Goal: Communication & Community: Answer question/provide support

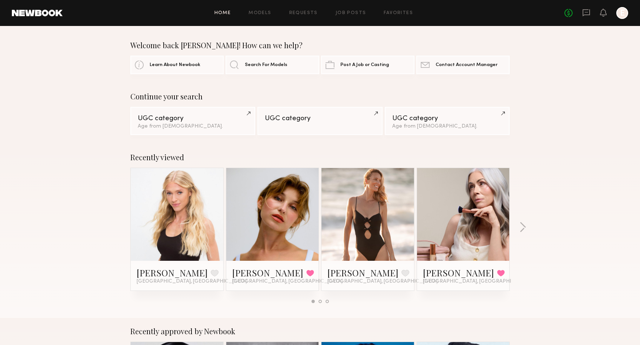
click at [580, 16] on div "No fees up to $5,000 E" at bounding box center [597, 13] width 64 height 12
click at [581, 16] on div "No fees up to $5,000 E" at bounding box center [597, 13] width 64 height 12
click at [584, 11] on icon at bounding box center [586, 13] width 8 height 8
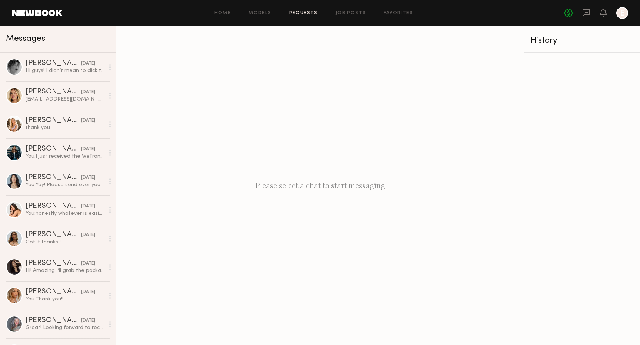
click at [311, 13] on link "Requests" at bounding box center [303, 13] width 29 height 5
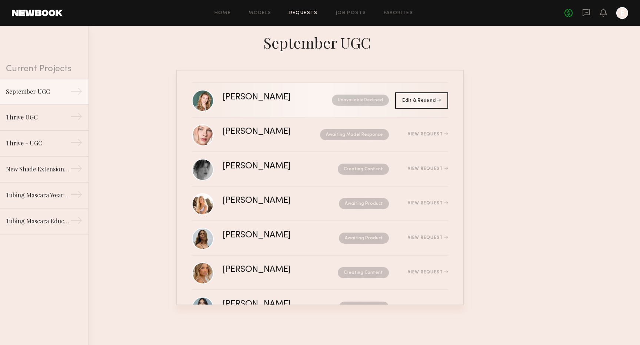
click at [360, 99] on nb-request-status "Unavailable Declined" at bounding box center [360, 99] width 57 height 11
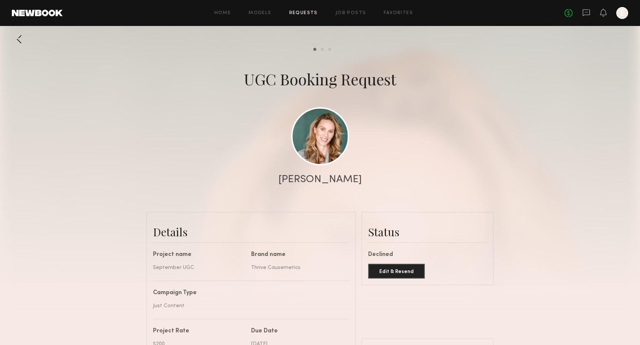
click at [22, 40] on div at bounding box center [19, 39] width 15 height 15
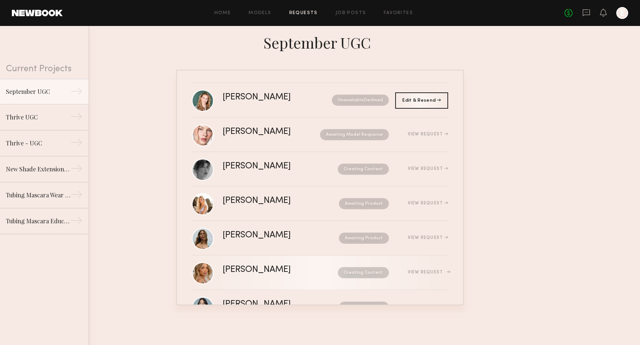
click at [284, 282] on link "Veronika V. Creating Content View Request" at bounding box center [320, 272] width 256 height 34
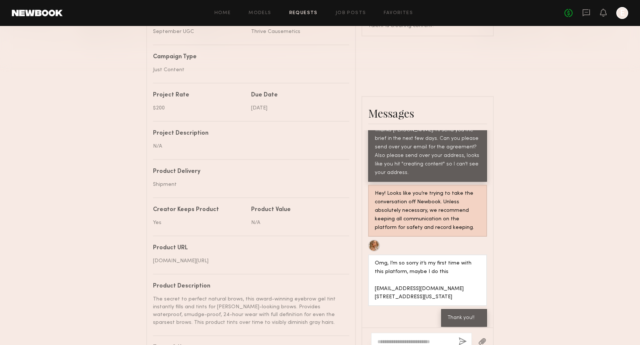
scroll to position [230, 0]
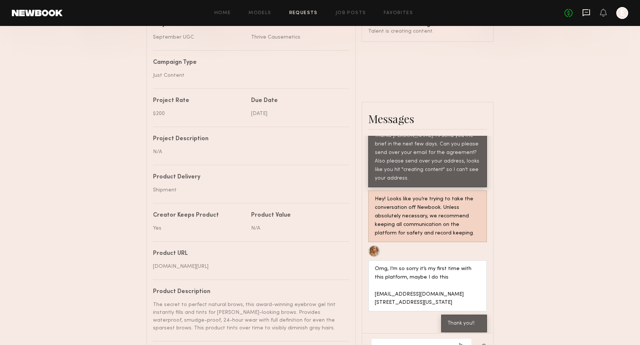
click at [589, 13] on icon at bounding box center [586, 13] width 8 height 8
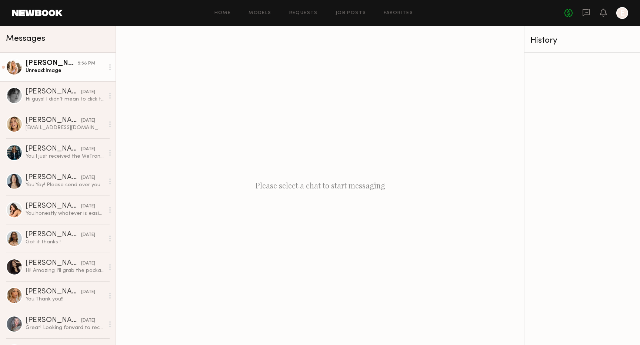
click at [67, 76] on link "Sophie Jordan C. 5:58 PM Unread: Image" at bounding box center [58, 67] width 116 height 29
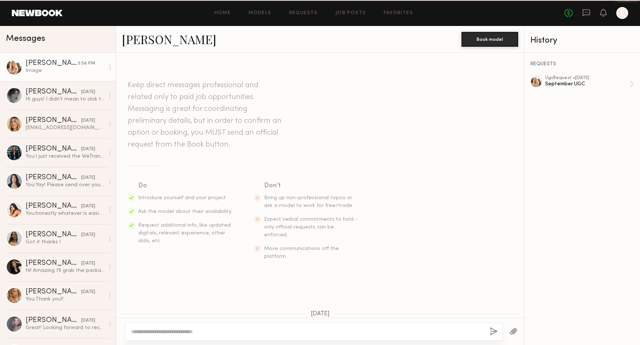
scroll to position [537, 0]
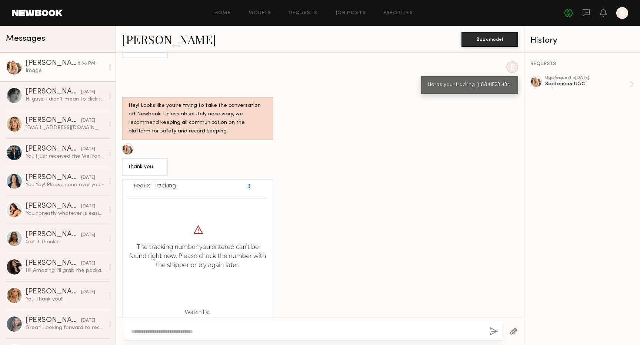
click at [492, 81] on div "Heres your tracking :) 884152314341" at bounding box center [470, 85] width 84 height 9
copy div "884152314341"
click at [276, 334] on textarea at bounding box center [307, 331] width 353 height 7
paste textarea "**********"
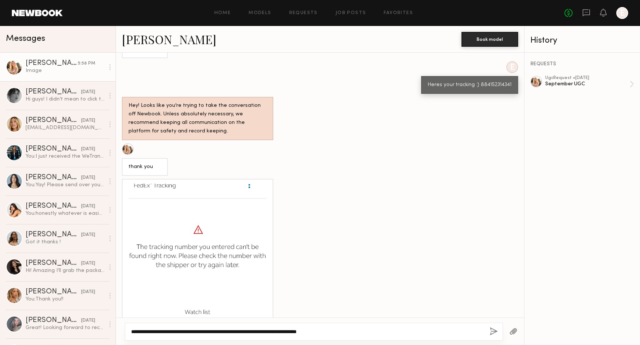
click at [324, 330] on textarea "**********" at bounding box center [307, 331] width 353 height 7
click at [384, 329] on textarea "**********" at bounding box center [307, 331] width 353 height 7
click at [392, 332] on textarea "**********" at bounding box center [307, 331] width 353 height 7
type textarea "**********"
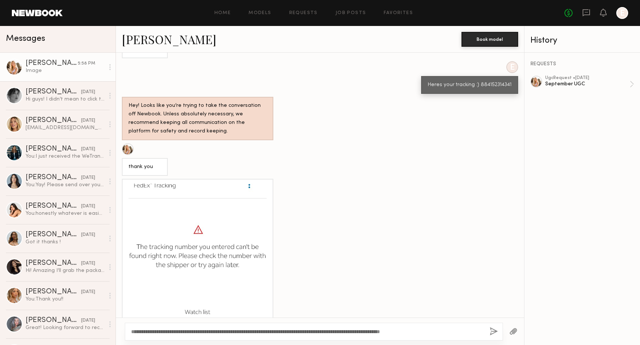
click at [490, 329] on button "button" at bounding box center [494, 331] width 8 height 9
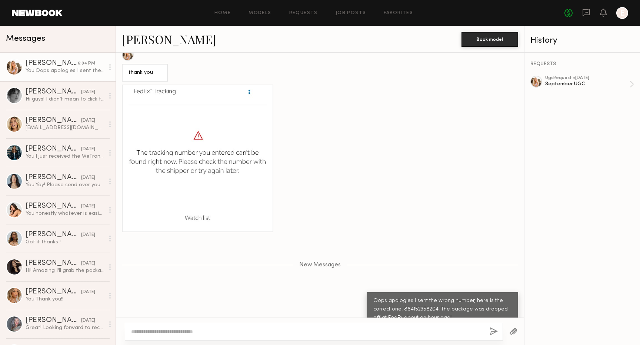
scroll to position [677, 0]
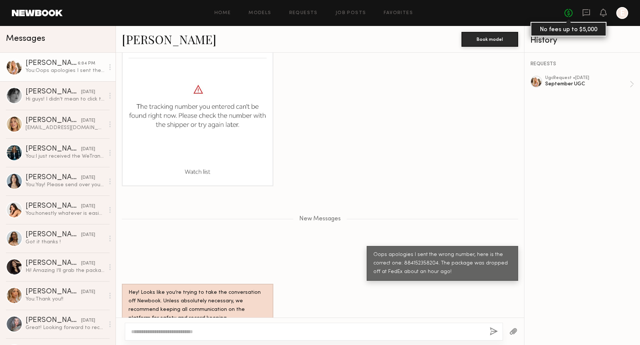
click at [569, 11] on link "No fees up to $5,000" at bounding box center [569, 13] width 8 height 8
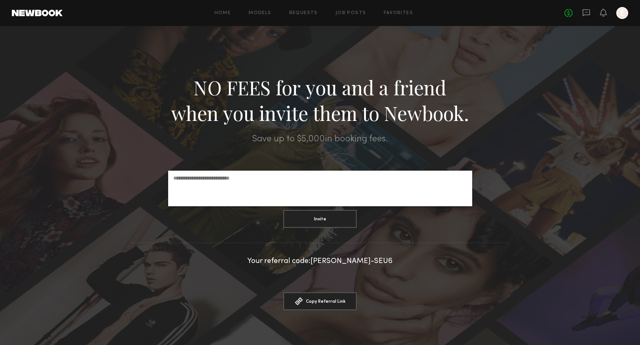
click at [591, 10] on div "No fees up to $5,000 E" at bounding box center [597, 13] width 64 height 12
click at [622, 13] on div at bounding box center [623, 13] width 12 height 12
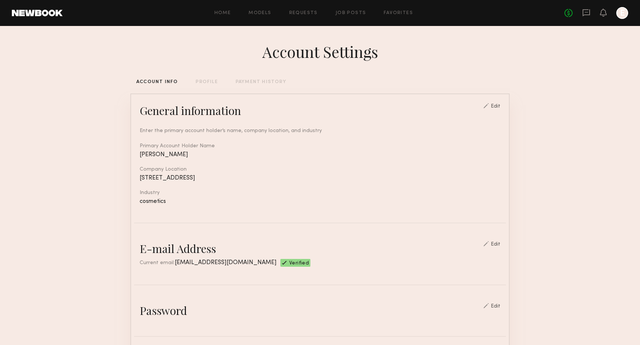
click at [242, 80] on div "PAYMENT HISTORY" at bounding box center [261, 82] width 51 height 5
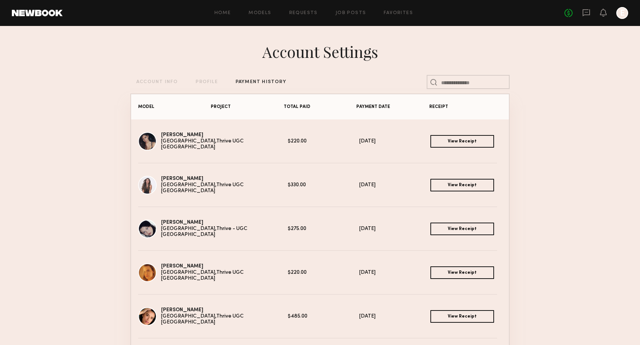
click at [463, 142] on link "View Receipt" at bounding box center [463, 141] width 64 height 13
click at [452, 182] on link "View Receipt" at bounding box center [463, 185] width 64 height 13
click at [586, 9] on icon at bounding box center [586, 12] width 7 height 7
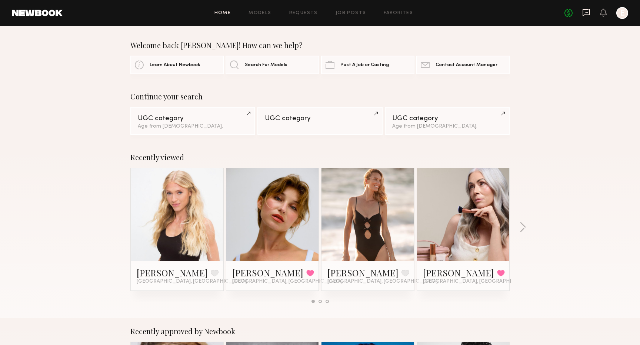
click at [587, 12] on icon at bounding box center [586, 12] width 3 height 1
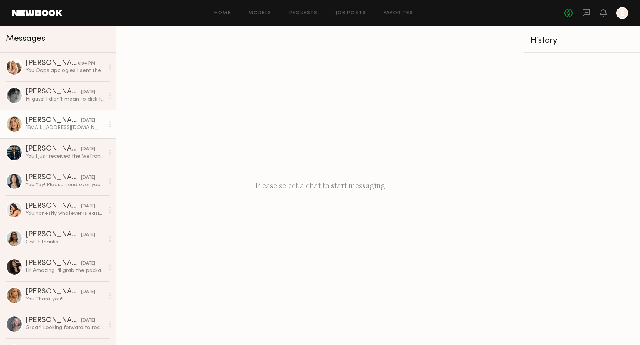
click at [62, 123] on div "[PERSON_NAME]" at bounding box center [54, 120] width 56 height 7
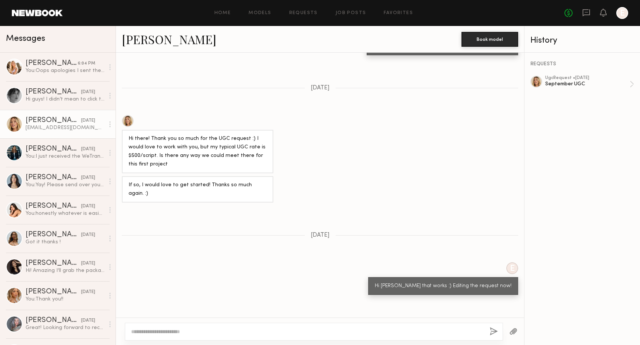
scroll to position [505, 0]
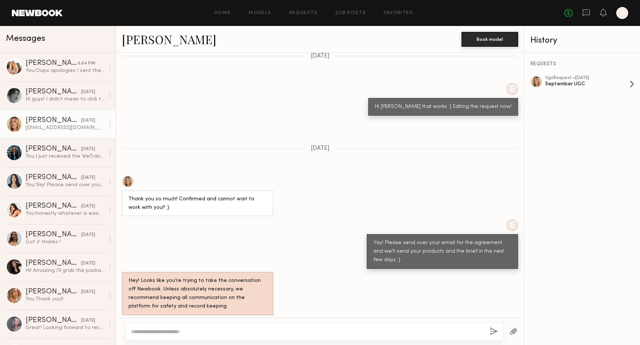
click at [603, 84] on div "September UGC" at bounding box center [587, 83] width 84 height 7
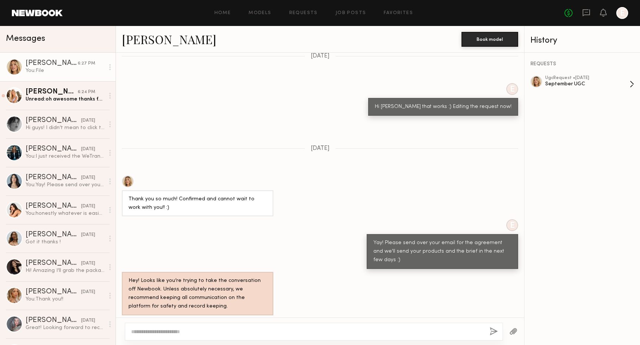
scroll to position [651, 0]
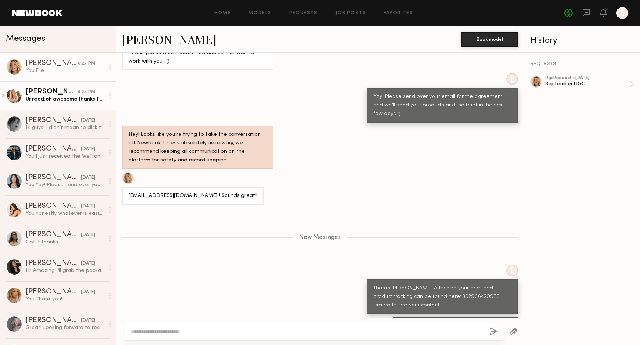
click at [59, 96] on div "Unread: oh awesome thanks for clarifying!!" at bounding box center [65, 99] width 79 height 7
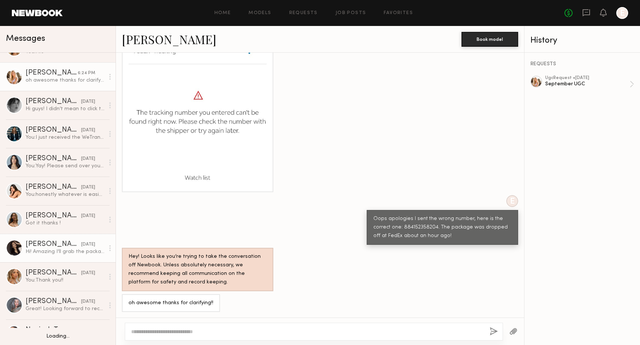
scroll to position [20, 0]
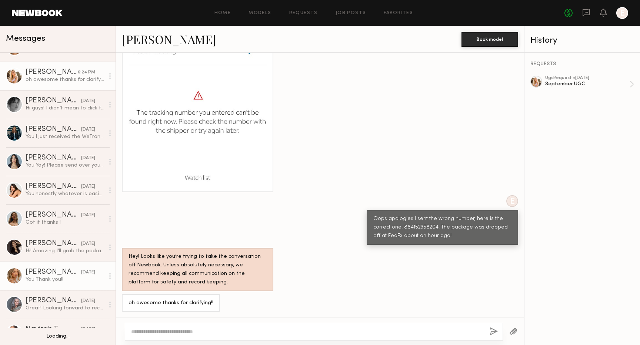
click at [56, 276] on div "You: Thank you!!" at bounding box center [65, 279] width 79 height 7
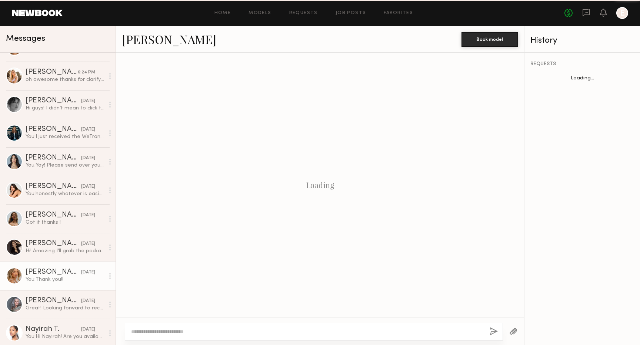
scroll to position [306, 0]
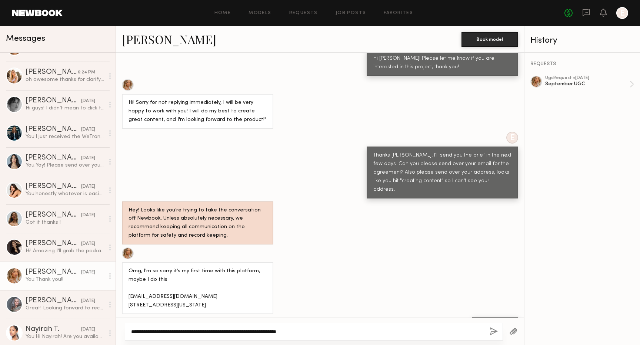
paste textarea "**********"
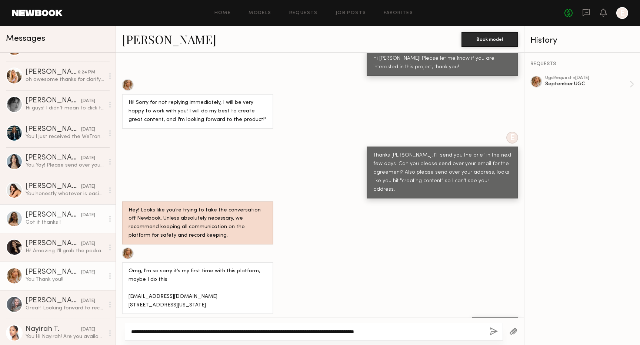
scroll to position [0, 0]
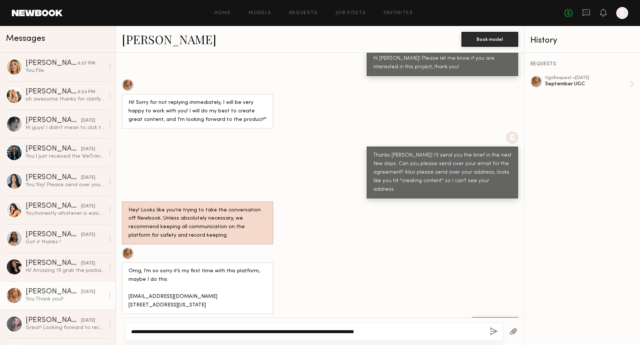
type textarea "**********"
click at [515, 330] on button "button" at bounding box center [513, 331] width 8 height 9
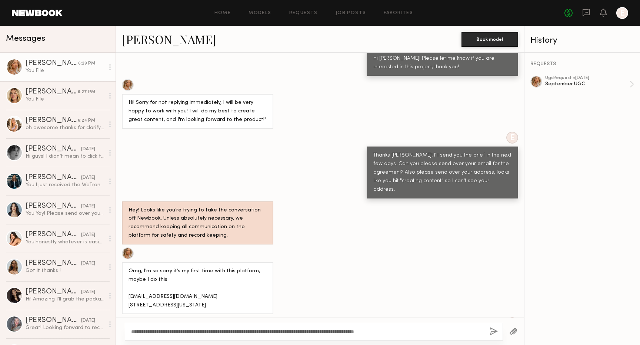
scroll to position [455, 0]
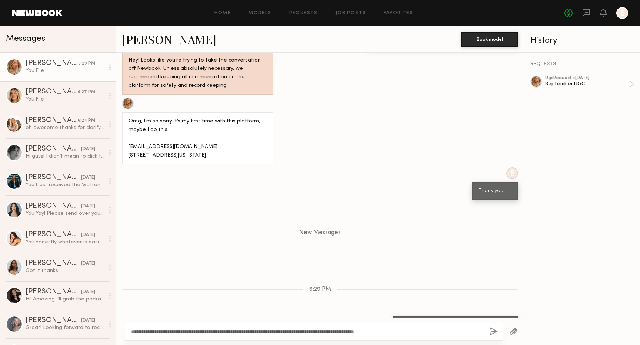
click at [490, 331] on button "button" at bounding box center [494, 331] width 8 height 9
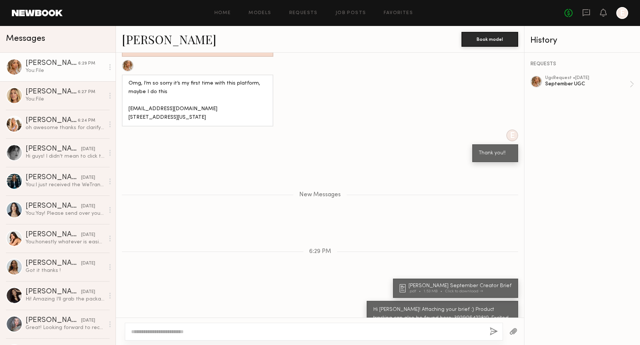
scroll to position [539, 0]
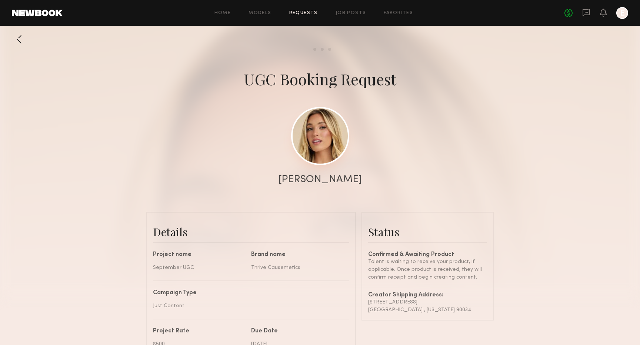
click at [329, 127] on link at bounding box center [320, 136] width 58 height 58
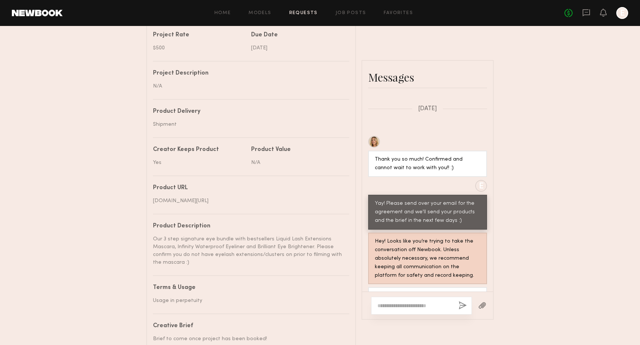
scroll to position [738, 0]
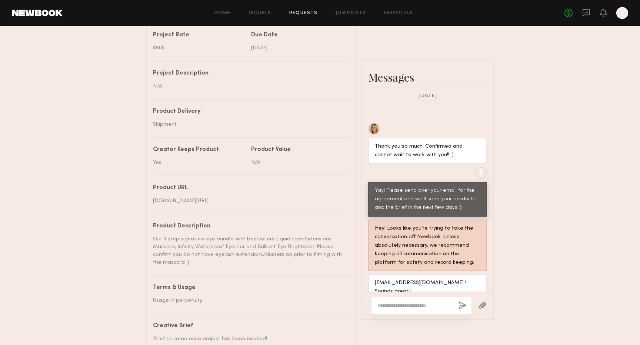
click at [402, 301] on div at bounding box center [421, 305] width 101 height 18
click at [403, 305] on textarea at bounding box center [415, 305] width 75 height 7
paste textarea "**********"
type textarea "**********"
click at [483, 306] on button "button" at bounding box center [482, 305] width 8 height 9
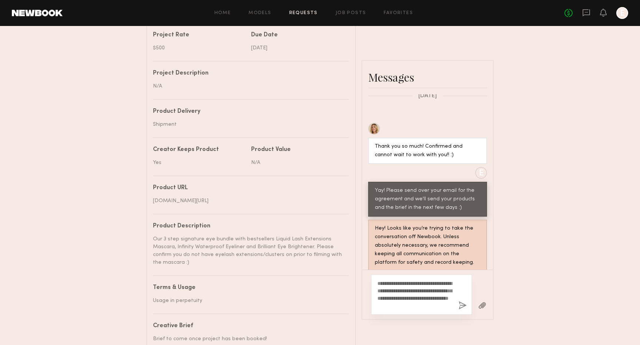
scroll to position [853, 0]
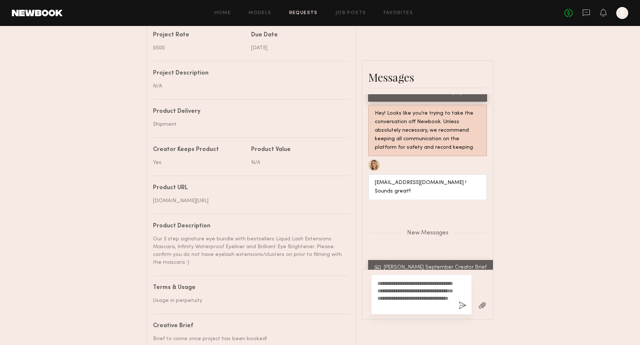
click at [465, 303] on button "button" at bounding box center [463, 305] width 8 height 9
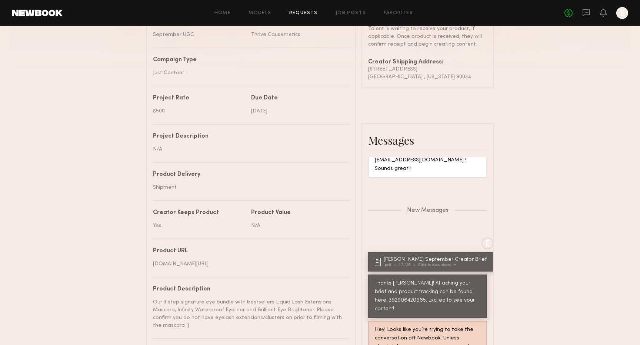
scroll to position [235, 0]
